Goal: Communication & Community: Answer question/provide support

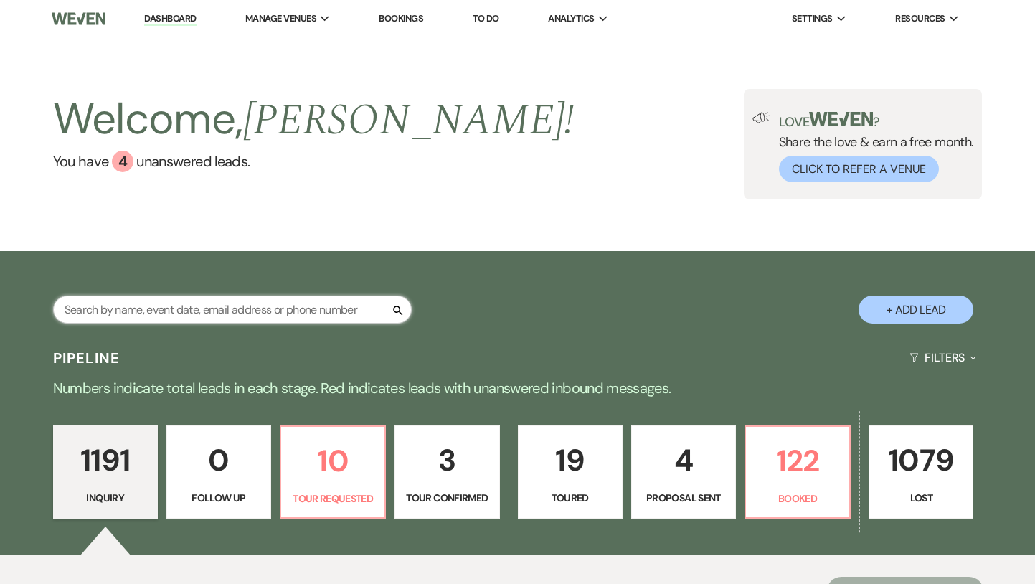
click at [268, 310] on input "text" at bounding box center [232, 310] width 359 height 28
type input "[PERSON_NAME]"
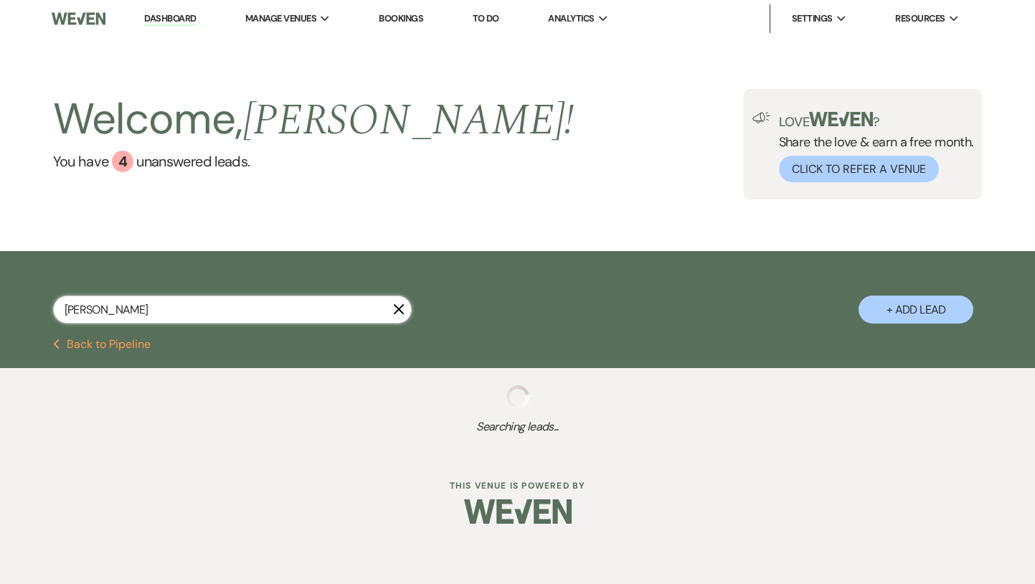
select select "4"
select select "8"
select select "5"
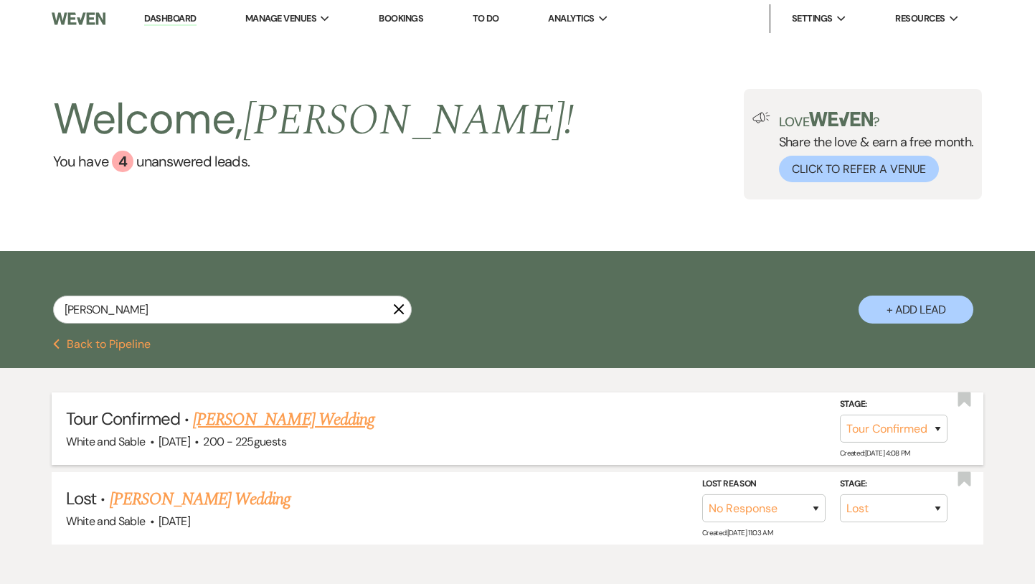
click at [275, 416] on link "[PERSON_NAME] Wedding" at bounding box center [284, 420] width 182 height 26
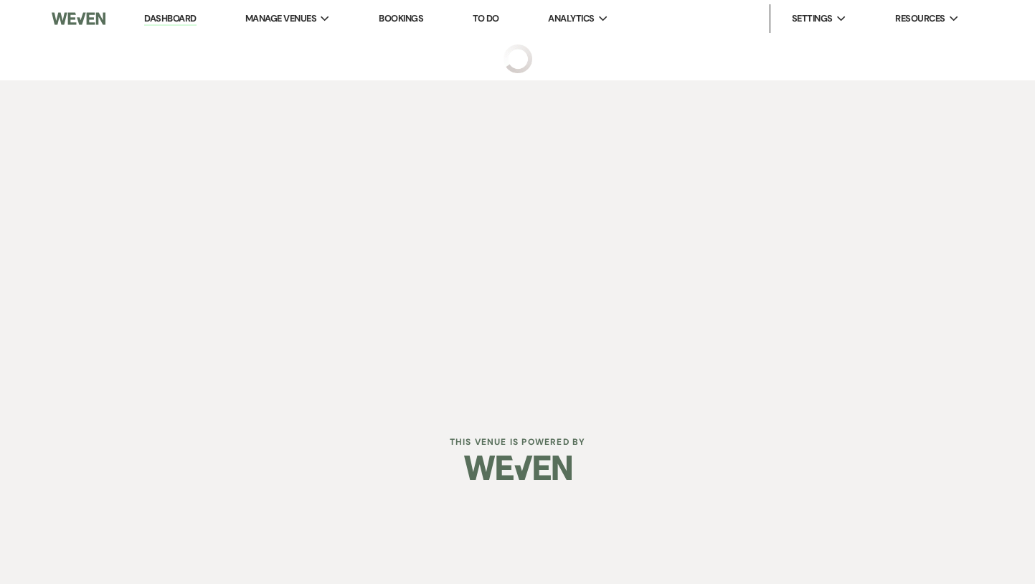
select select "4"
select select "5"
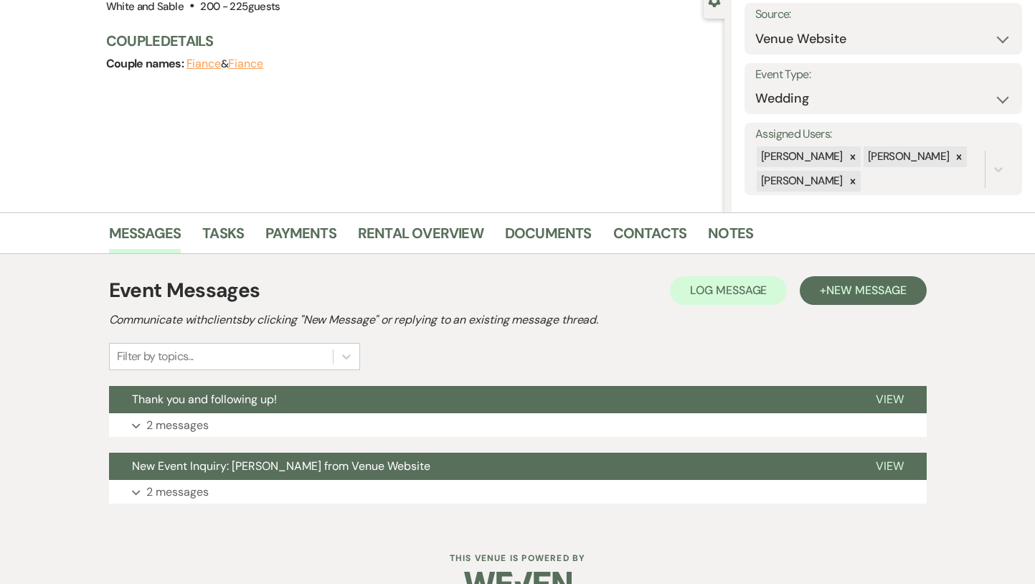
scroll to position [182, 0]
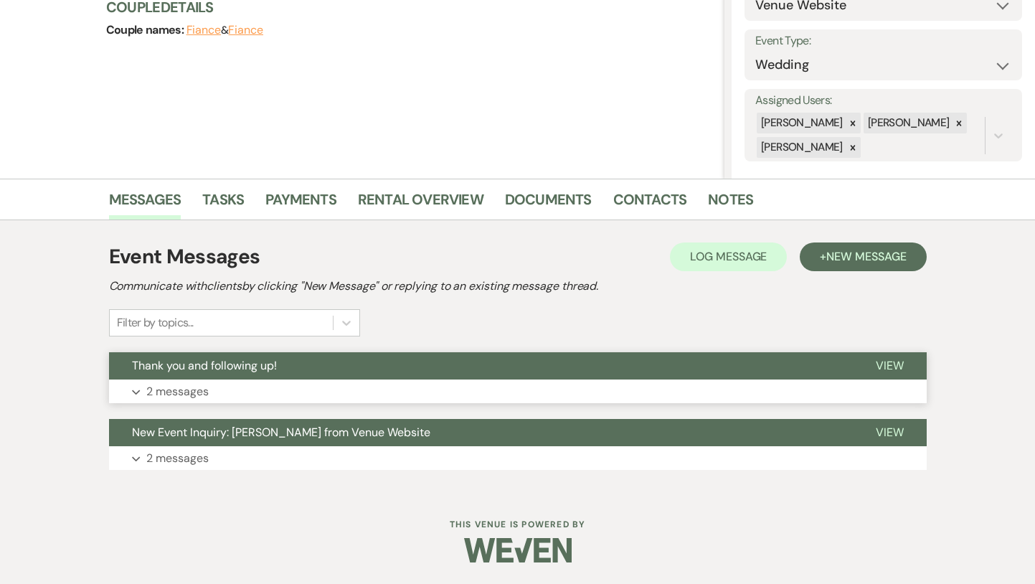
click at [395, 356] on button "Thank you and following up!" at bounding box center [481, 365] width 744 height 27
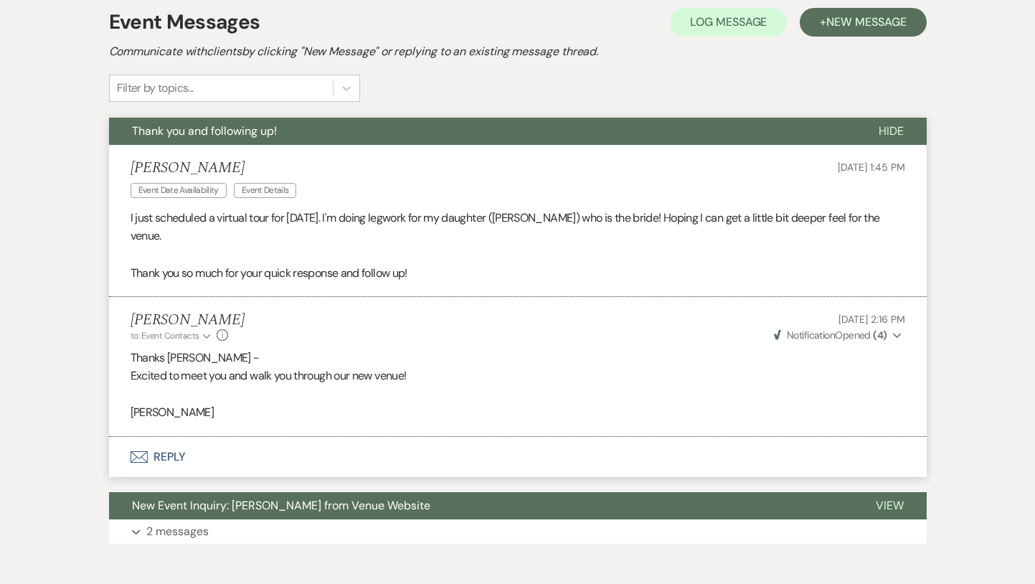
click at [367, 138] on button "Thank you and following up!" at bounding box center [482, 131] width 747 height 27
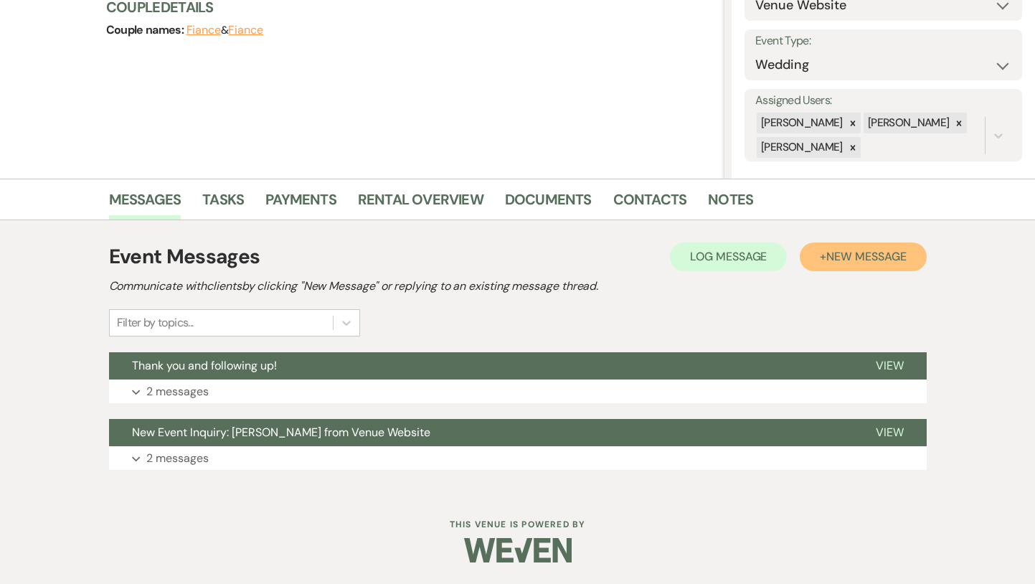
click at [835, 263] on span "New Message" at bounding box center [867, 256] width 80 height 15
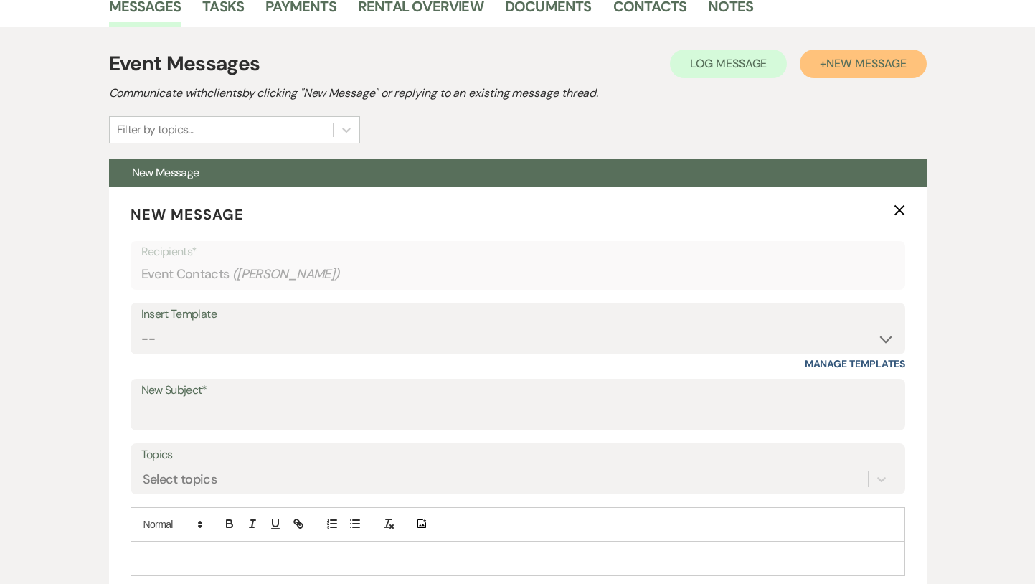
scroll to position [485, 0]
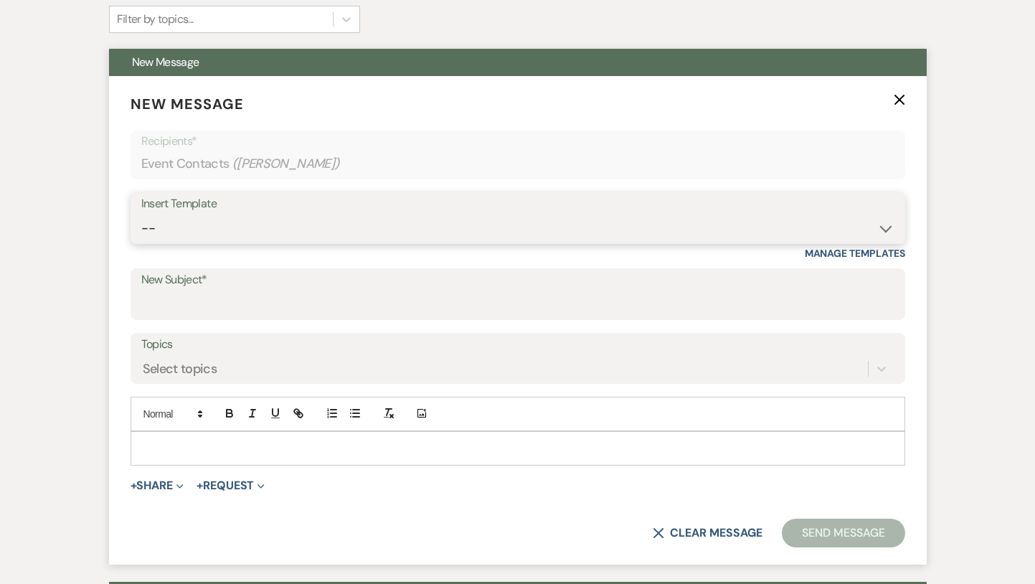
click at [316, 234] on select "-- Inquiry Response (Venue Guide) Schedule - Venue Tour Appt Confirmation Sched…" at bounding box center [517, 229] width 753 height 28
select select "3324"
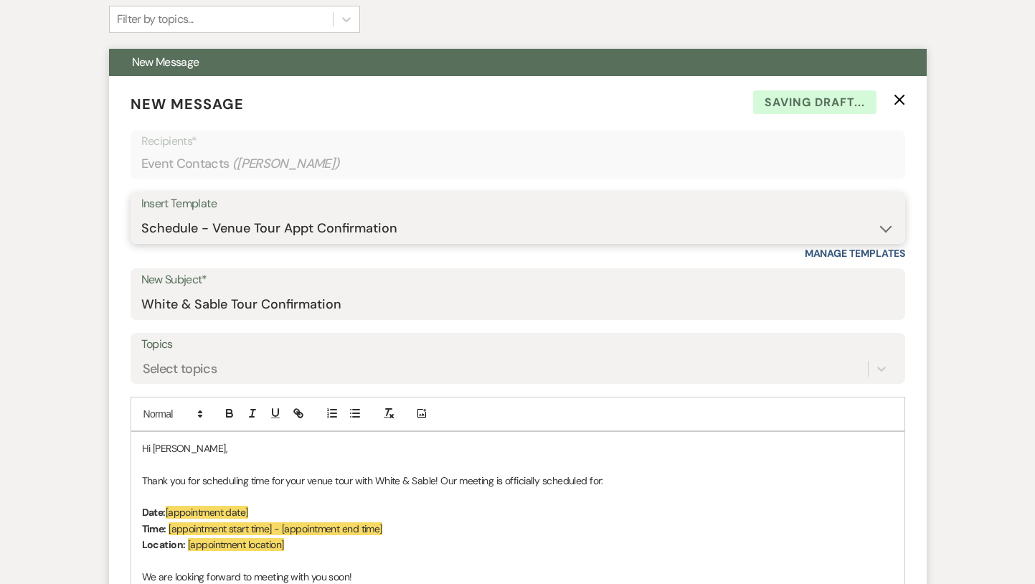
click at [255, 226] on select "-- Inquiry Response (Venue Guide) Schedule - Venue Tour Appt Confirmation Sched…" at bounding box center [517, 229] width 753 height 28
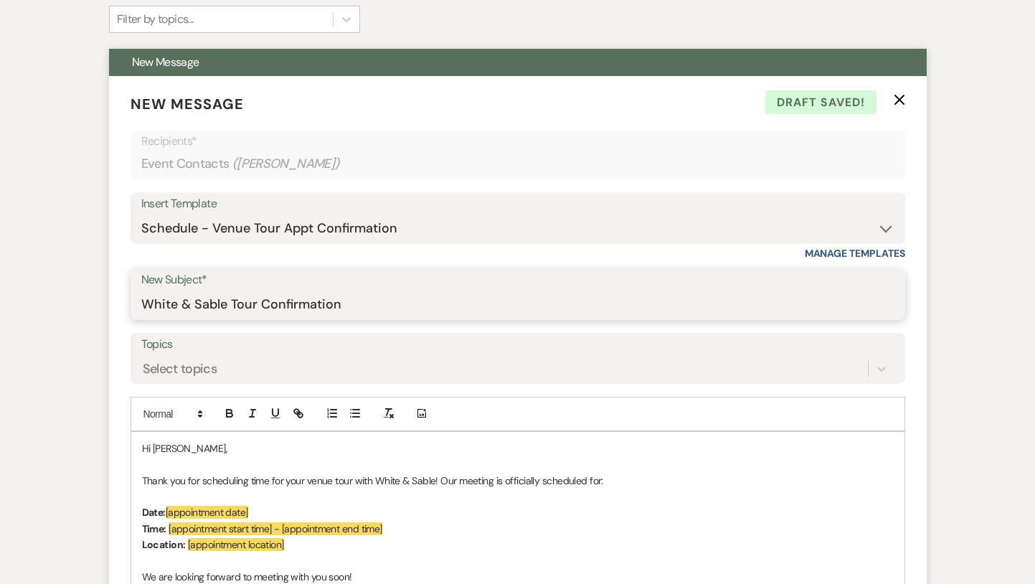
click at [235, 302] on input "White & Sable Tour Confirmation" at bounding box center [517, 305] width 753 height 28
click at [336, 296] on input "White & Sable Virtual Tour Confirmation" at bounding box center [517, 305] width 753 height 28
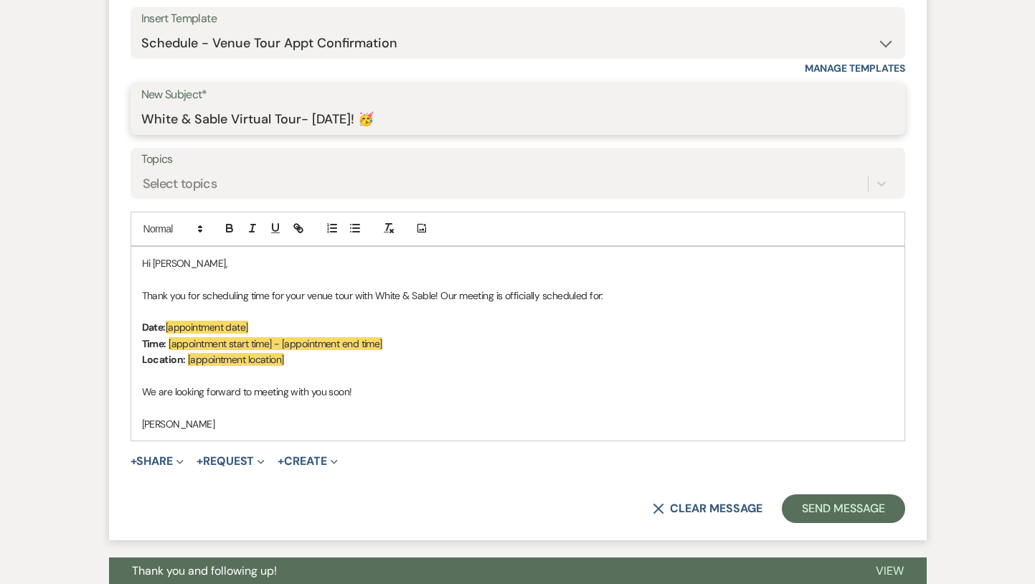
scroll to position [677, 0]
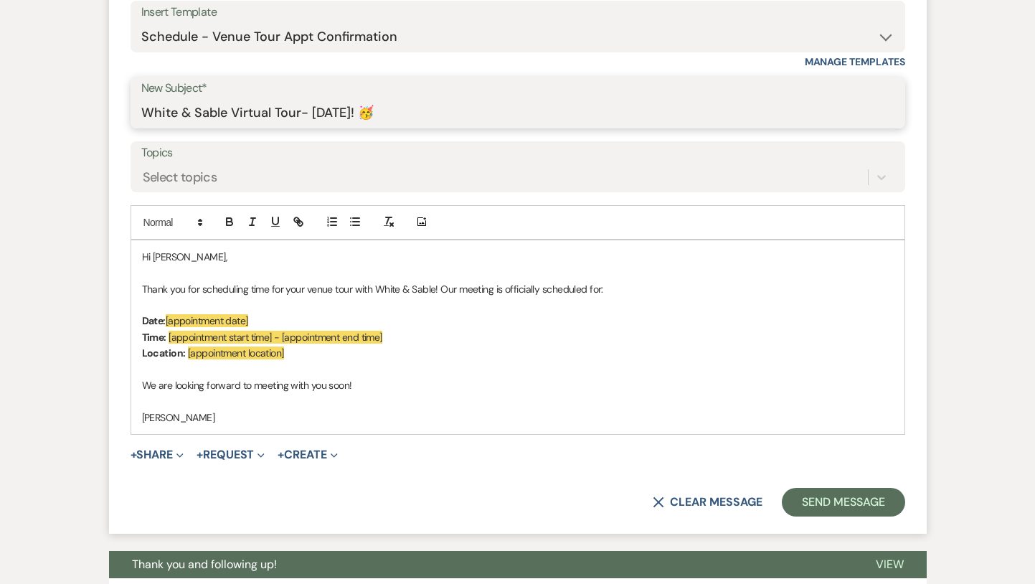
type input "White & Sable Virtual Tour- [DATE]! 🥳"
click at [309, 287] on span "Thank you for scheduling time for your venue tour with White & Sable! Our meeti…" at bounding box center [372, 289] width 461 height 13
click at [332, 294] on span "Thank you for scheduling time to virtually venue tour with White & Sable! Our m…" at bounding box center [378, 289] width 472 height 13
drag, startPoint x: 605, startPoint y: 284, endPoint x: 489, endPoint y: 289, distance: 115.6
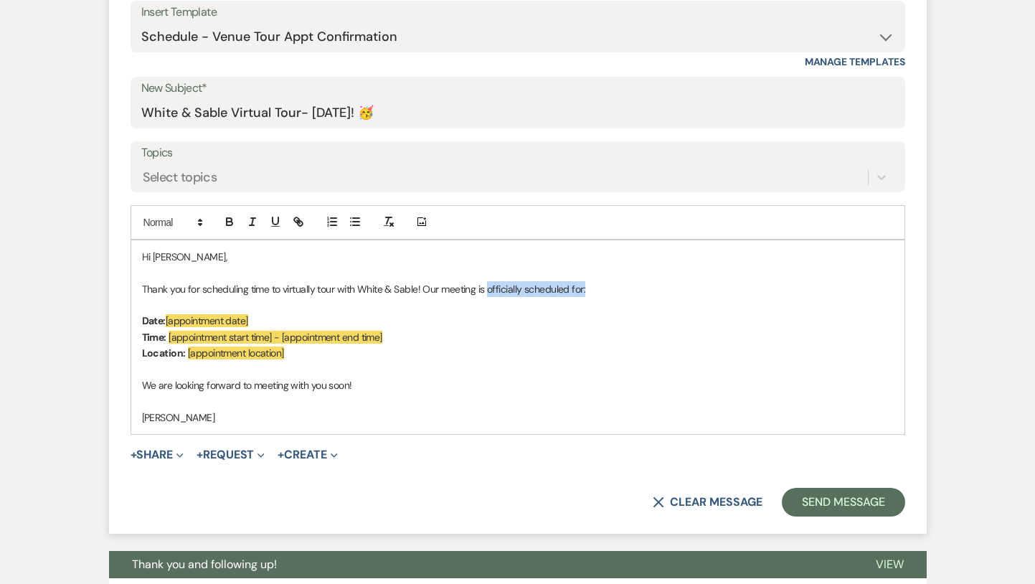
click at [489, 289] on p "Thank you for scheduling time to virtually tour with White & Sable! Our meeting…" at bounding box center [518, 289] width 752 height 16
drag, startPoint x: 258, startPoint y: 320, endPoint x: 166, endPoint y: 314, distance: 91.3
click at [166, 314] on p "Date: [appointment date]" at bounding box center [518, 321] width 752 height 16
click at [271, 323] on p "Date: [appointment date]" at bounding box center [518, 321] width 752 height 16
drag, startPoint x: 276, startPoint y: 322, endPoint x: 168, endPoint y: 318, distance: 108.4
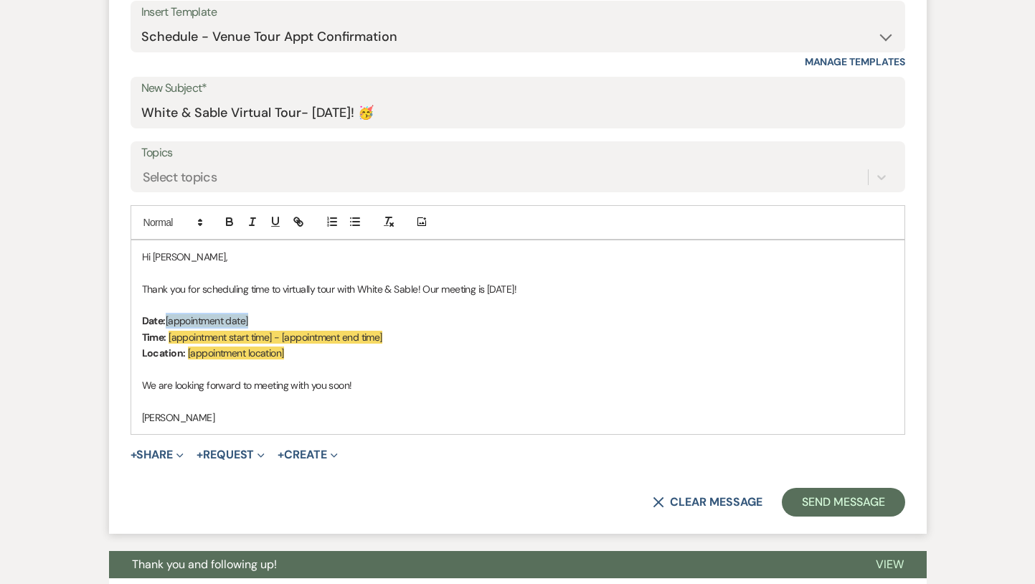
click at [168, 318] on p "Date: [appointment date]" at bounding box center [518, 321] width 752 height 16
drag, startPoint x: 399, startPoint y: 339, endPoint x: 169, endPoint y: 330, distance: 229.8
click at [169, 330] on p "Time: [appointment start time] - [appointment end time]" at bounding box center [518, 337] width 752 height 16
drag, startPoint x: 326, startPoint y: 337, endPoint x: 202, endPoint y: 339, distance: 123.4
click at [202, 339] on p "Time: 1:30pm - [DATE]" at bounding box center [518, 337] width 752 height 16
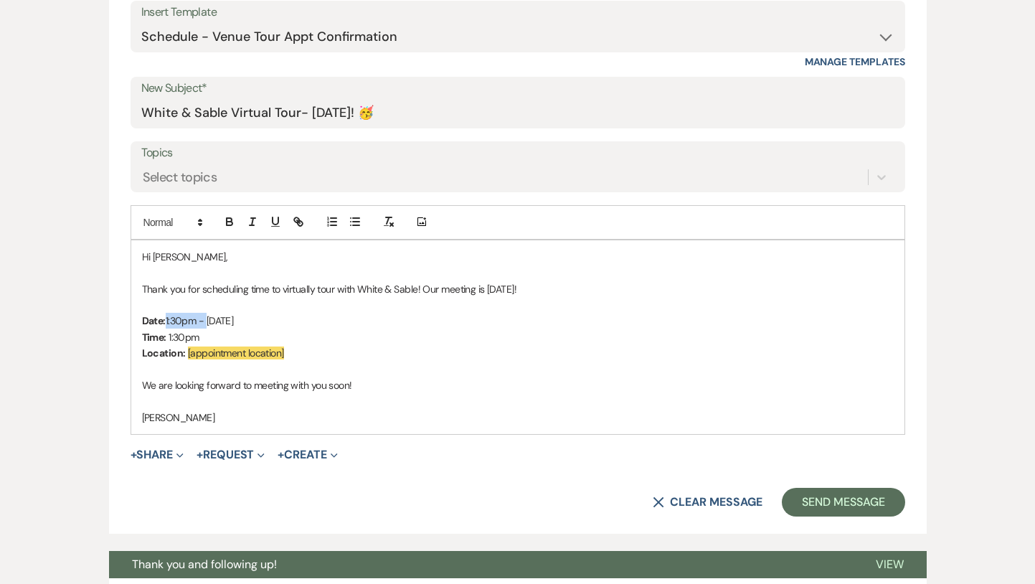
drag, startPoint x: 209, startPoint y: 321, endPoint x: 168, endPoint y: 322, distance: 40.9
click at [168, 322] on p "Date: 1:30pm - [DATE]" at bounding box center [518, 321] width 752 height 16
click at [288, 353] on p "Location: [appointment location]" at bounding box center [518, 353] width 752 height 16
drag, startPoint x: 311, startPoint y: 349, endPoint x: 186, endPoint y: 354, distance: 125.7
click at [186, 354] on p "Location: [appointment location]" at bounding box center [518, 353] width 752 height 16
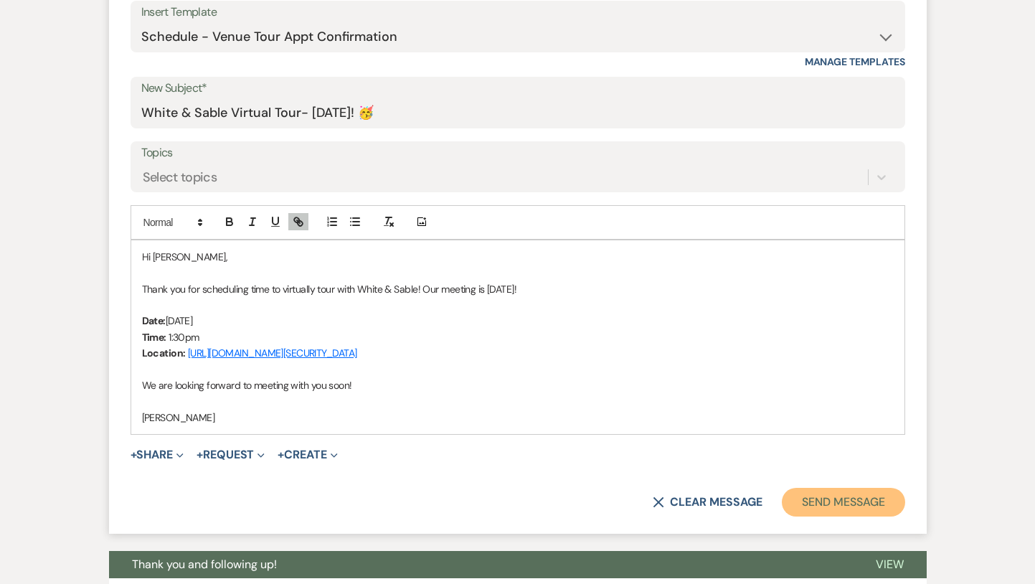
click at [822, 503] on button "Send Message" at bounding box center [843, 502] width 123 height 29
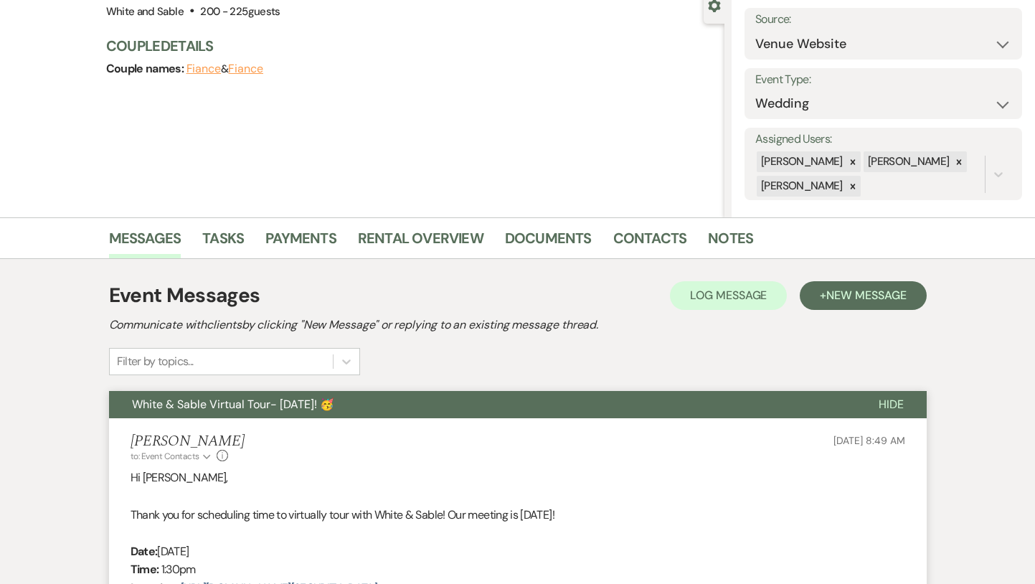
scroll to position [0, 0]
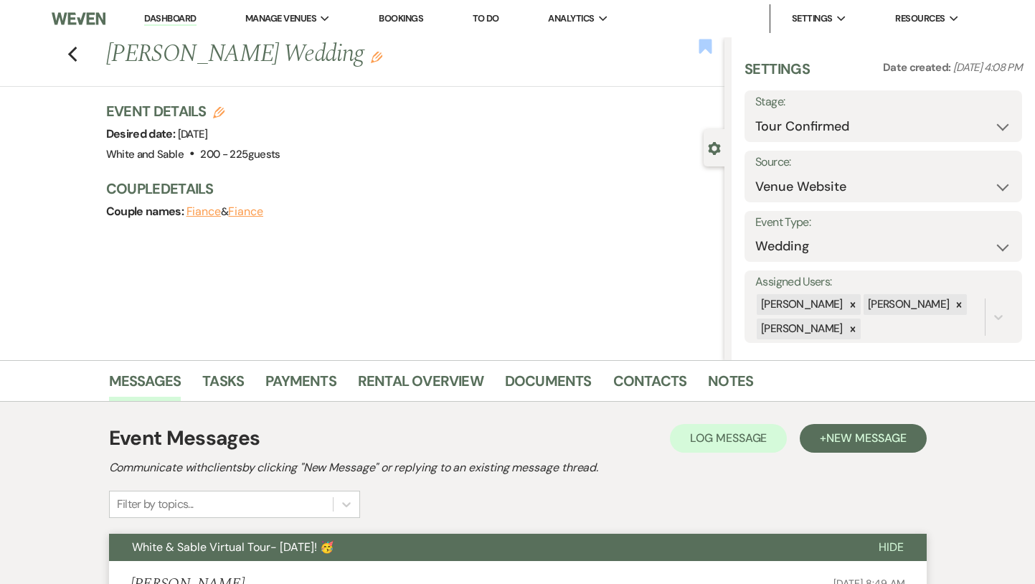
click at [704, 53] on icon "Bookmark" at bounding box center [705, 46] width 15 height 17
click at [69, 57] on icon "Previous" at bounding box center [72, 54] width 11 height 17
select select "4"
select select "8"
select select "5"
